Goal: Find specific page/section: Find specific page/section

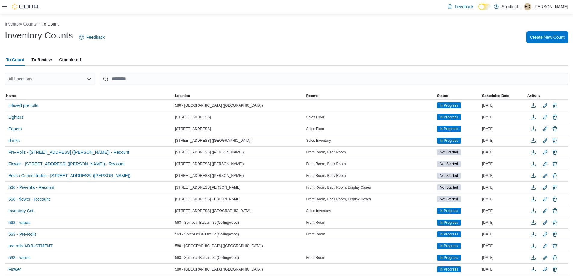
click at [3, 7] on icon at bounding box center [4, 7] width 5 height 4
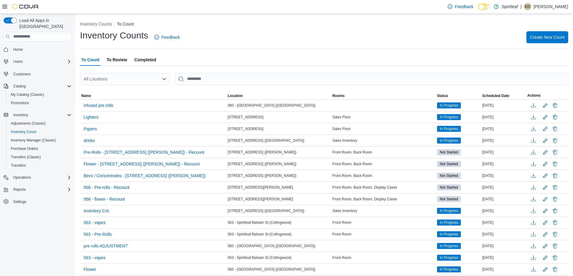
click at [23, 5] on img at bounding box center [25, 7] width 27 height 6
